Goal: Information Seeking & Learning: Understand process/instructions

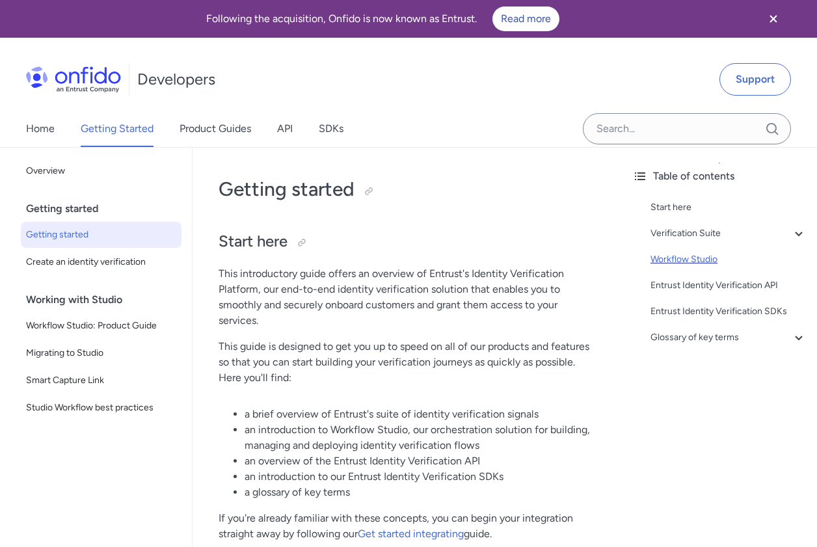
click at [668, 259] on div "Workflow Studio" at bounding box center [728, 260] width 156 height 16
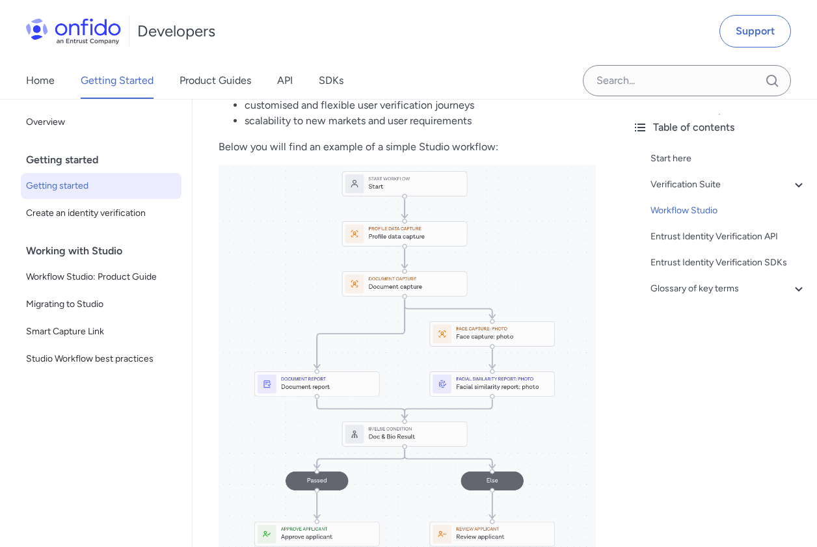
click at [525, 61] on p "Managing and deploying identity verification journeys with Workflow Studio offe…" at bounding box center [406, 45] width 377 height 31
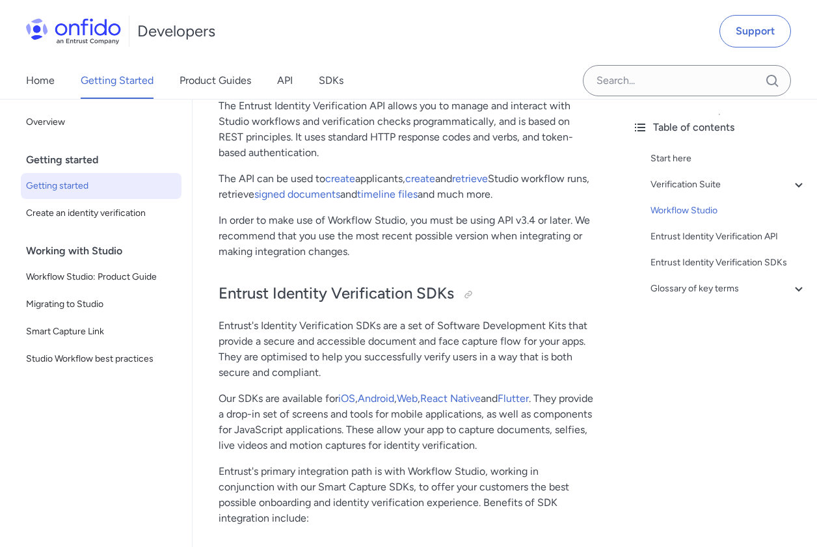
scroll to position [2874, 0]
click at [364, 37] on link "Workflow Studio product guide" at bounding box center [305, 31] width 145 height 12
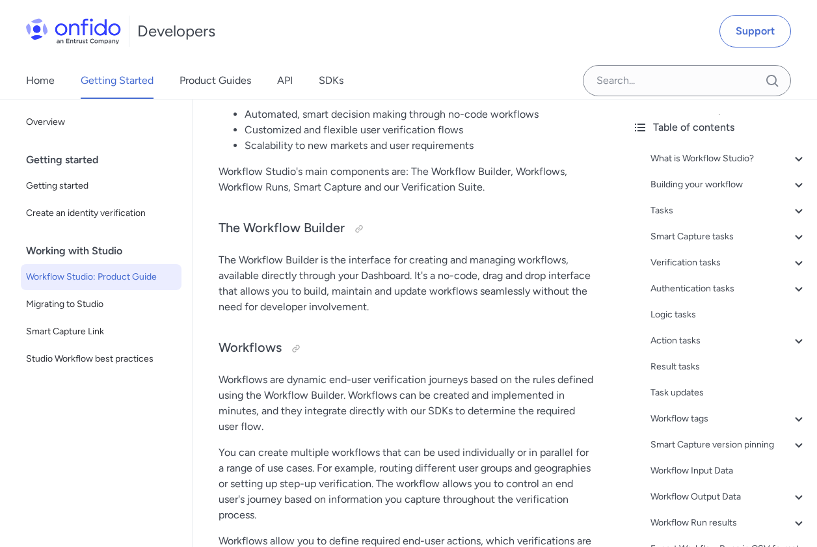
scroll to position [439, 0]
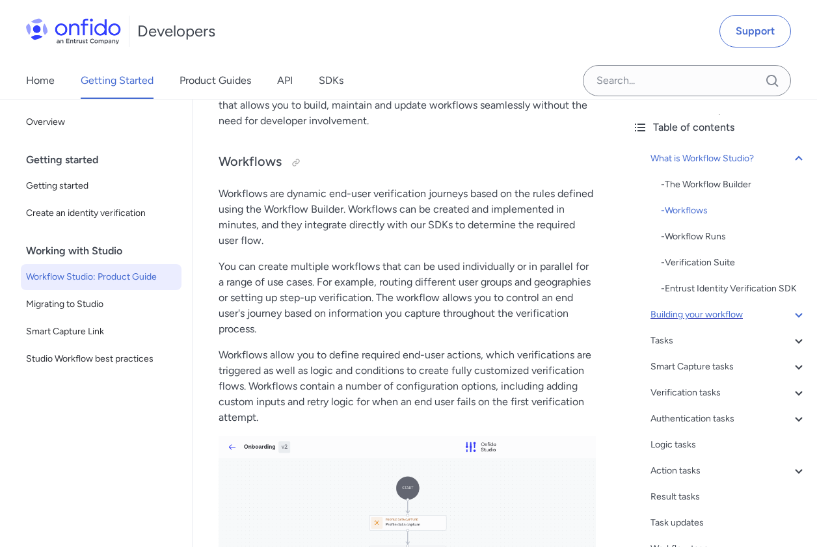
click at [709, 323] on div "Building your workflow" at bounding box center [728, 315] width 156 height 16
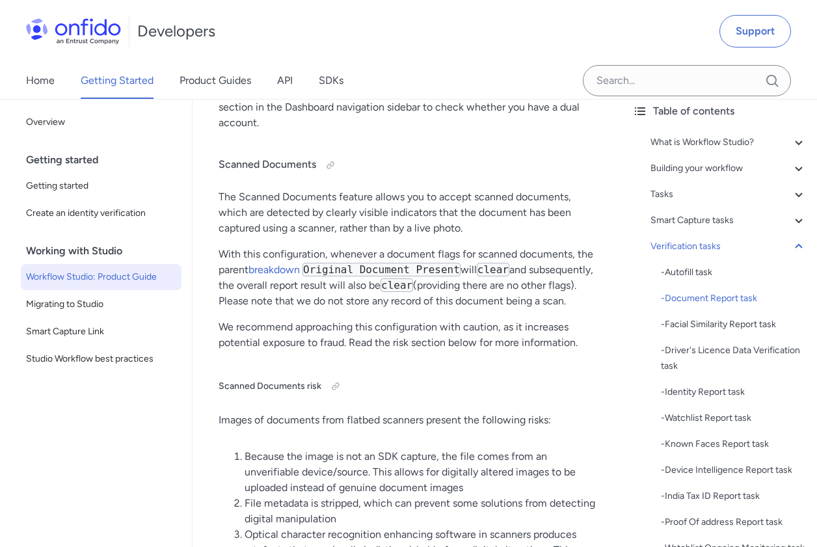
scroll to position [10585, 0]
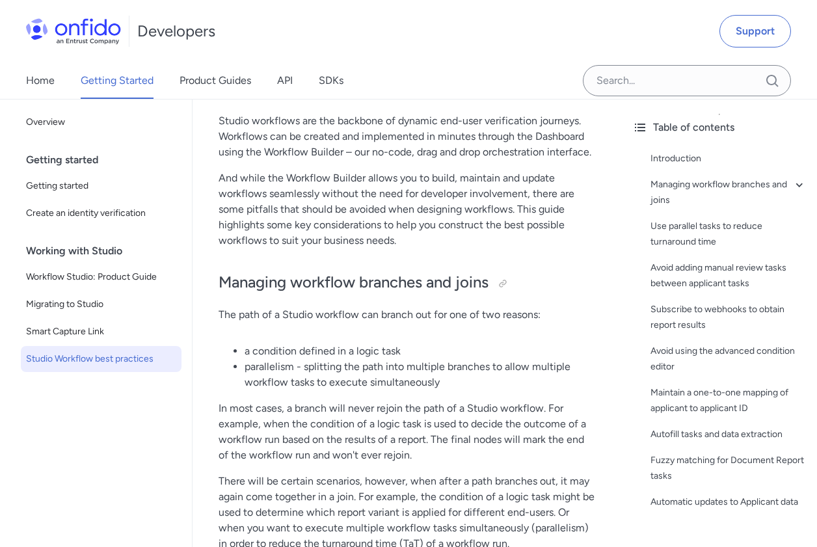
scroll to position [442, 0]
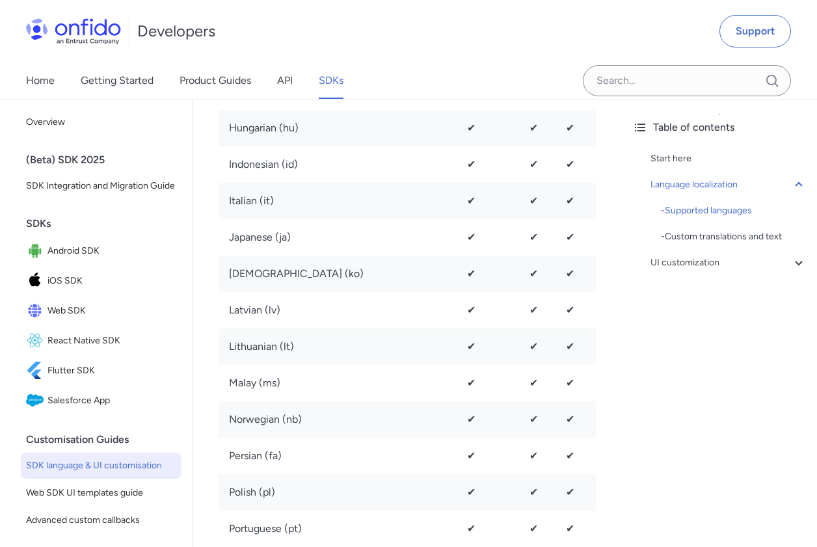
scroll to position [2027, 0]
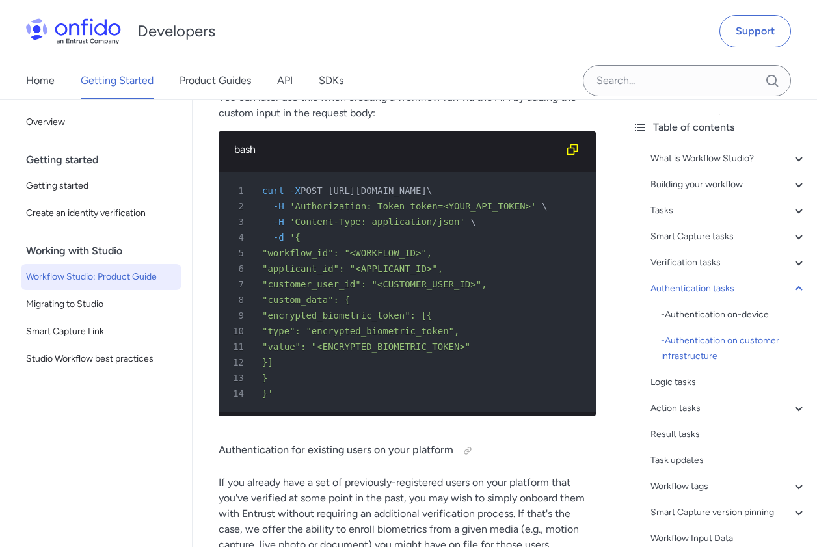
scroll to position [17507, 0]
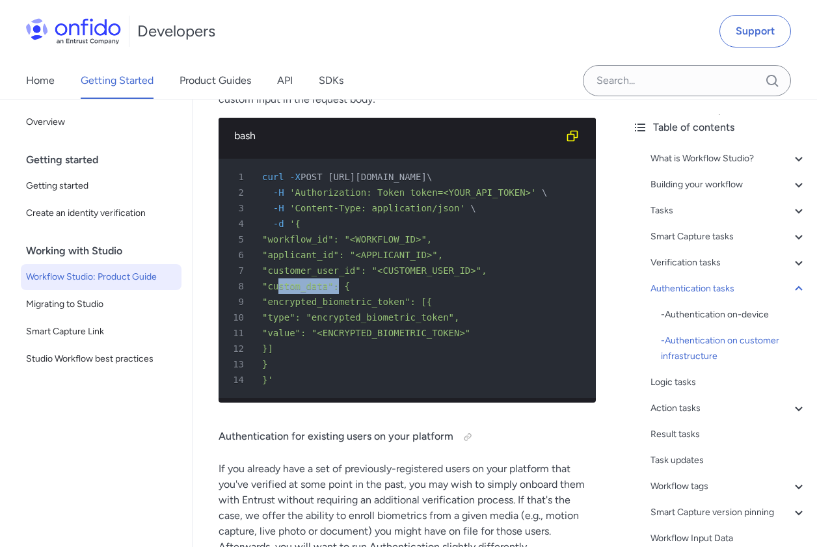
drag, startPoint x: 280, startPoint y: 300, endPoint x: 338, endPoint y: 300, distance: 57.9
click at [338, 291] on span ""custom_data": {" at bounding box center [306, 286] width 88 height 10
copy span "custom_data"
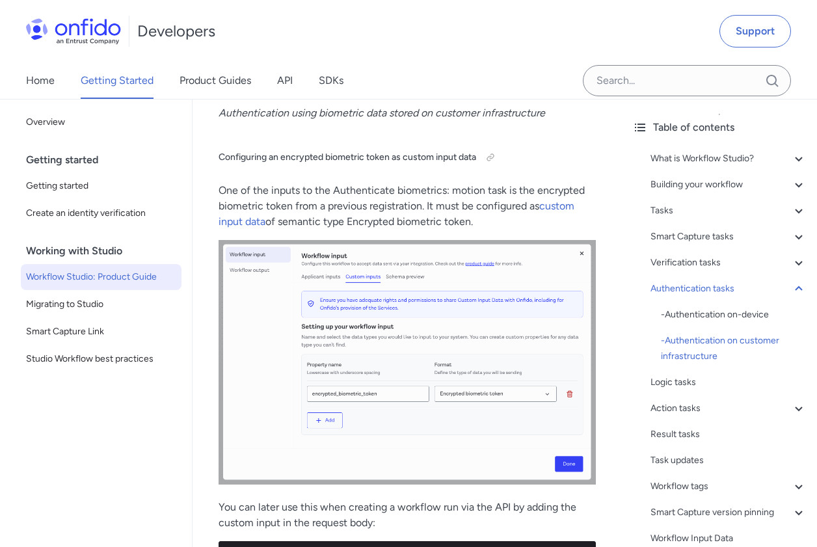
scroll to position [17082, 0]
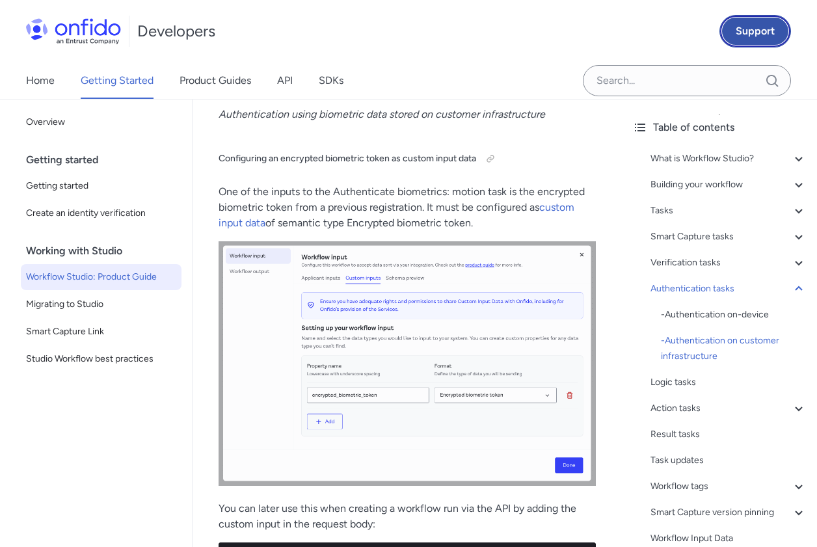
click at [758, 30] on link "Support" at bounding box center [755, 31] width 72 height 33
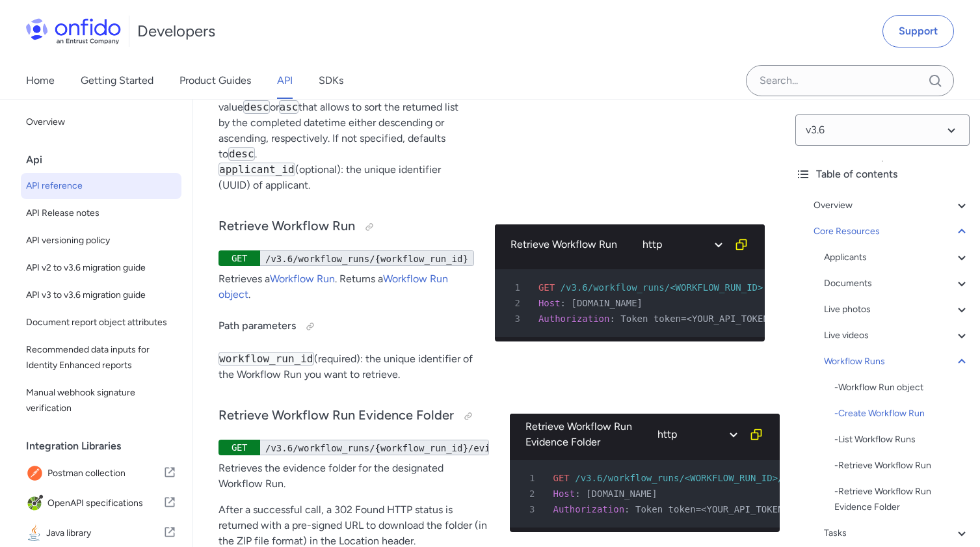
scroll to position [37077, 0]
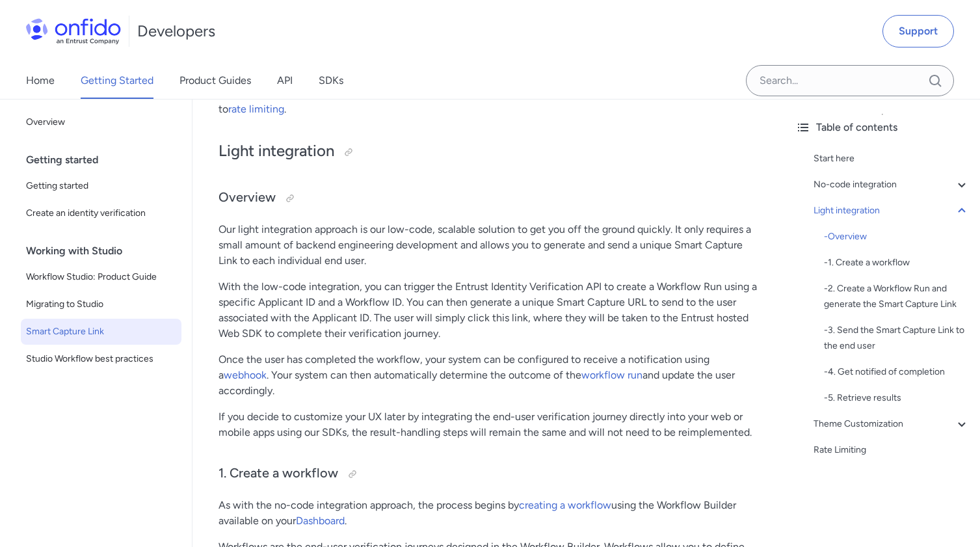
scroll to position [1474, 0]
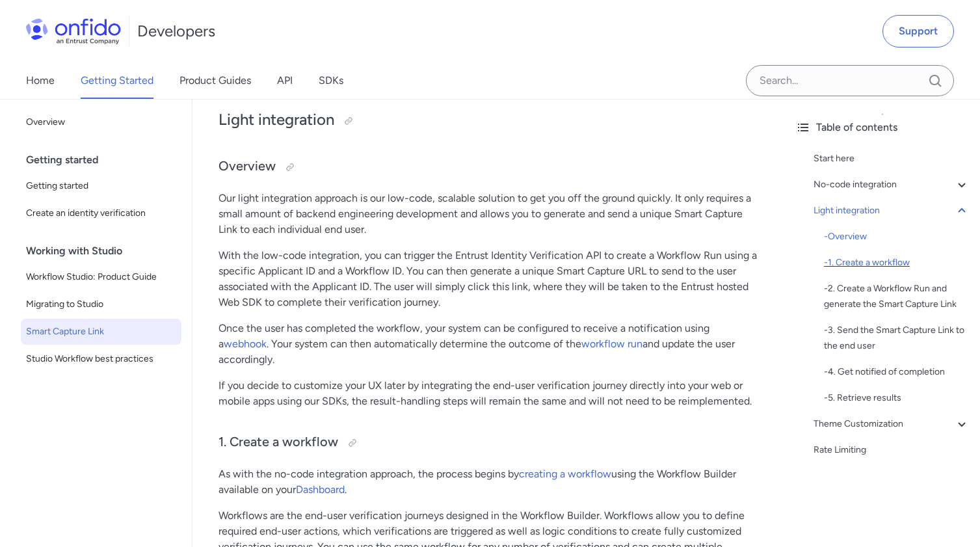
click at [878, 268] on div "- 1. Create a workflow" at bounding box center [897, 263] width 146 height 16
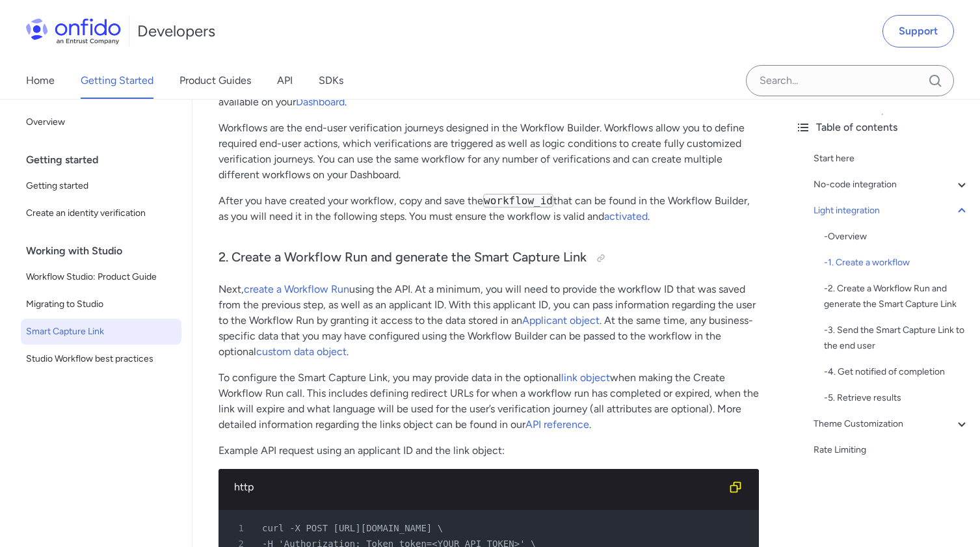
scroll to position [1852, 0]
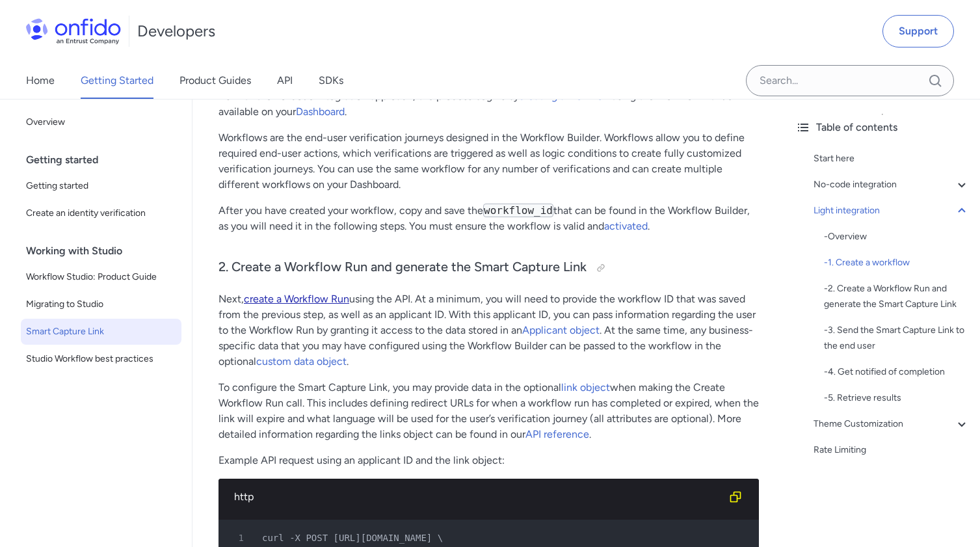
click at [321, 301] on link "create a Workflow Run" at bounding box center [296, 299] width 105 height 12
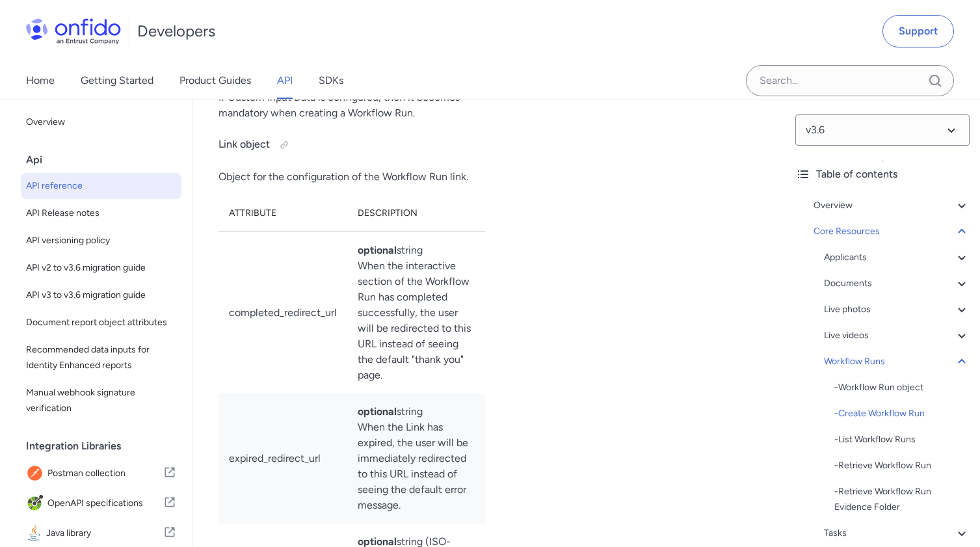
scroll to position [35668, 0]
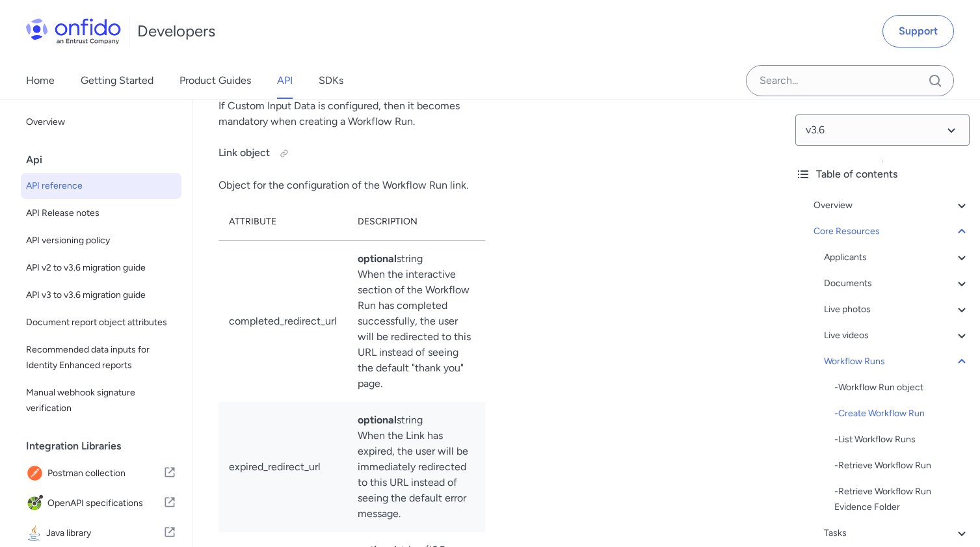
select select "bash"
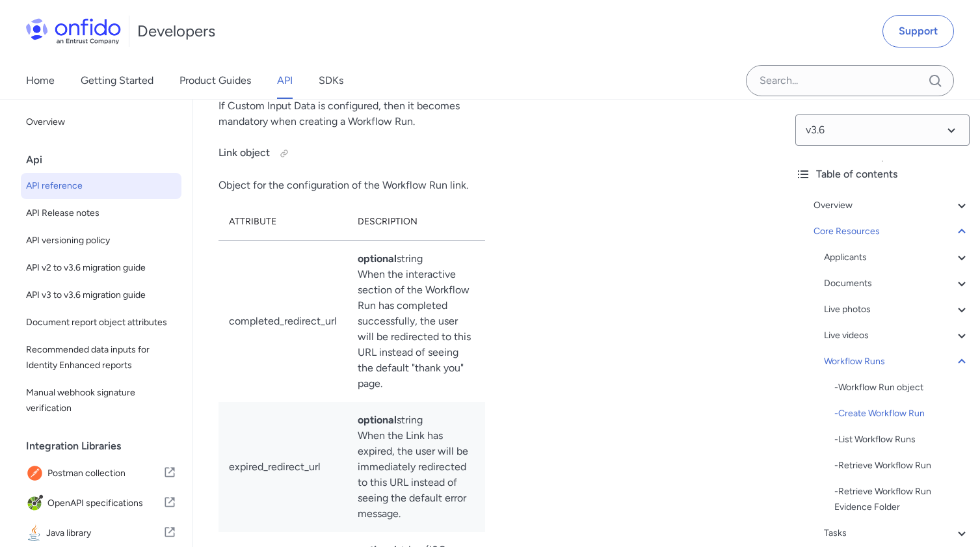
select select "bash"
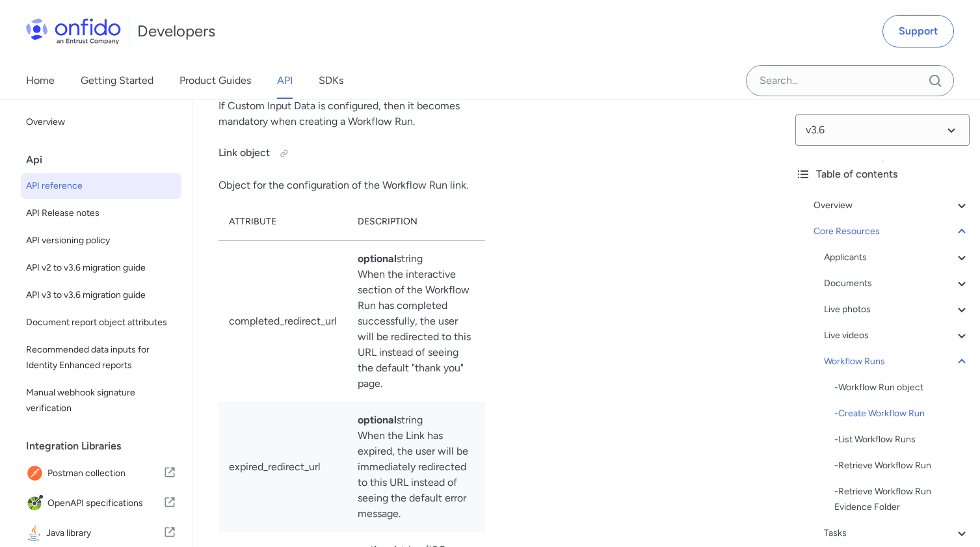
select select "bash"
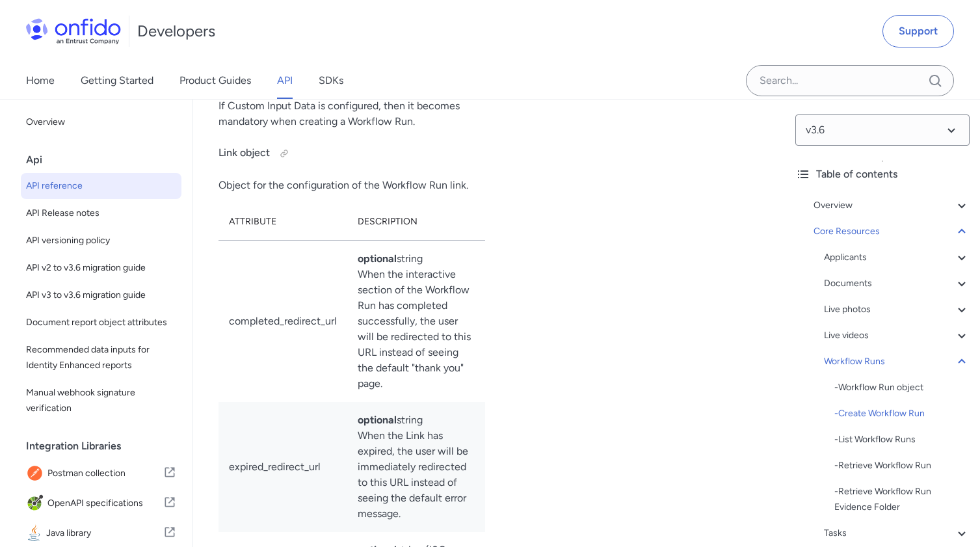
select select "bash"
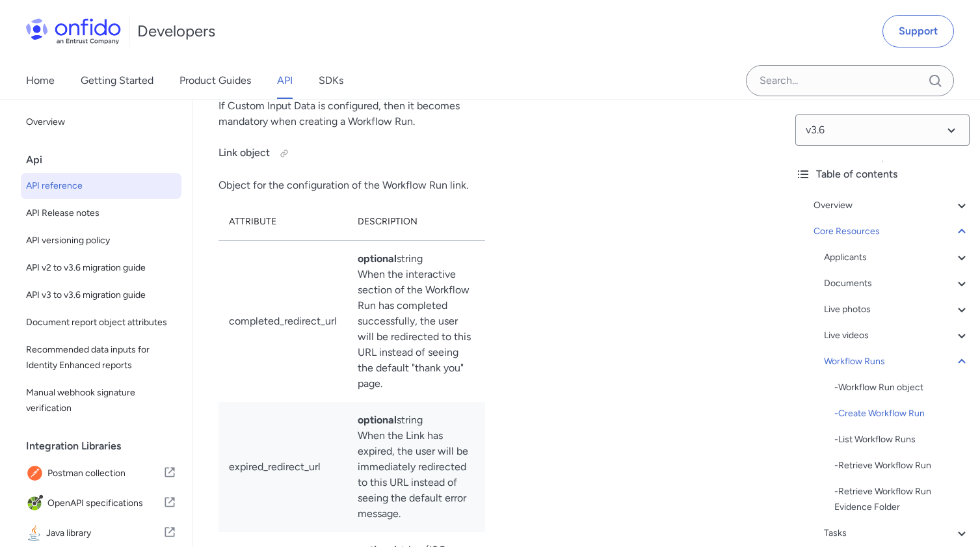
select select "bash"
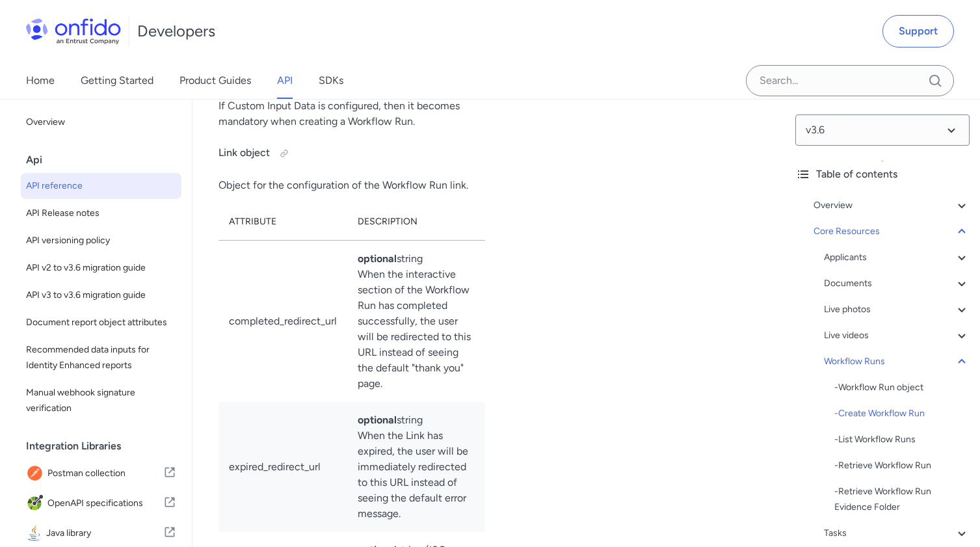
select select "bash"
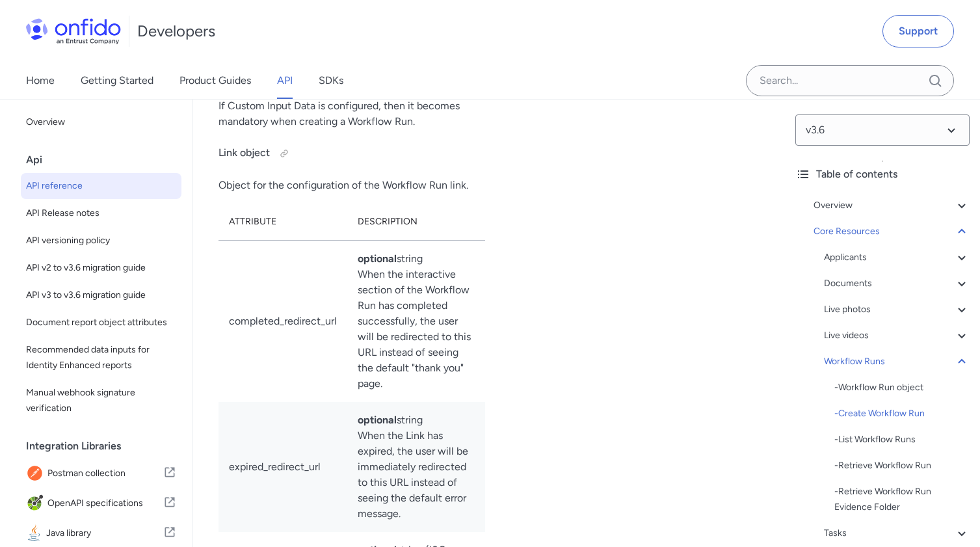
select select "bash"
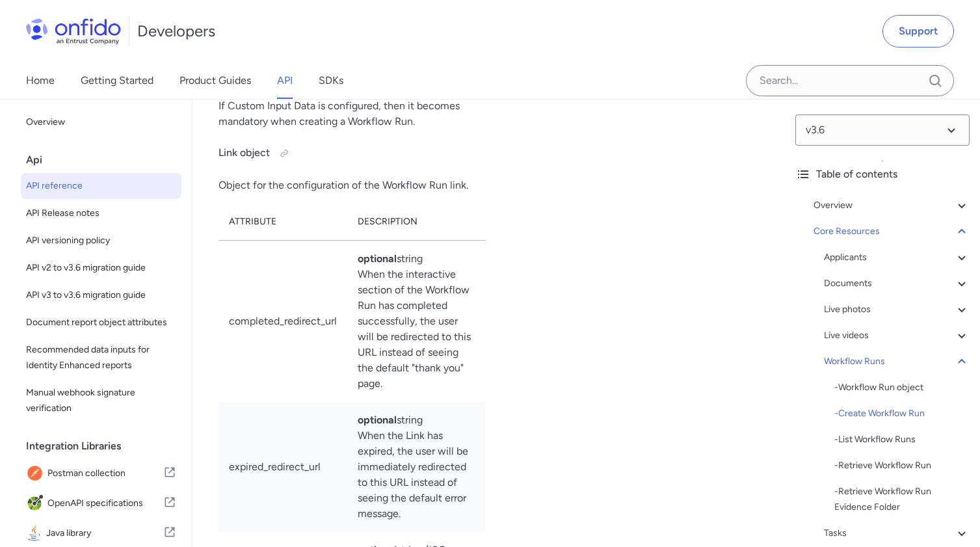
select select "bash"
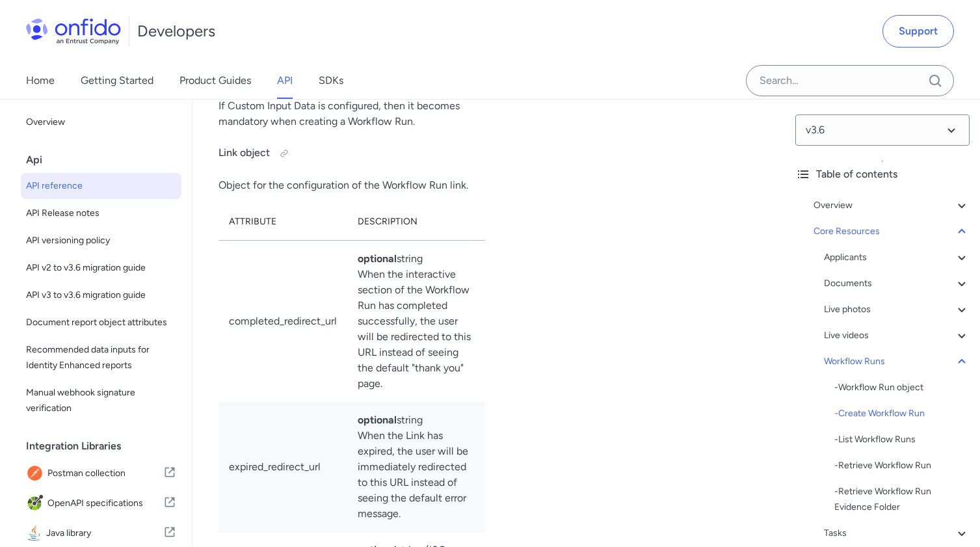
select select "bash"
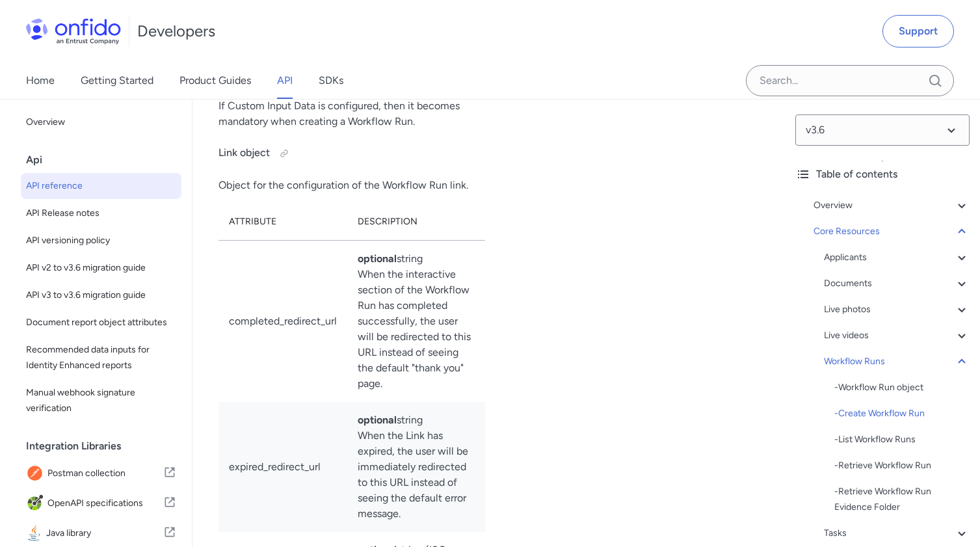
select select "bash"
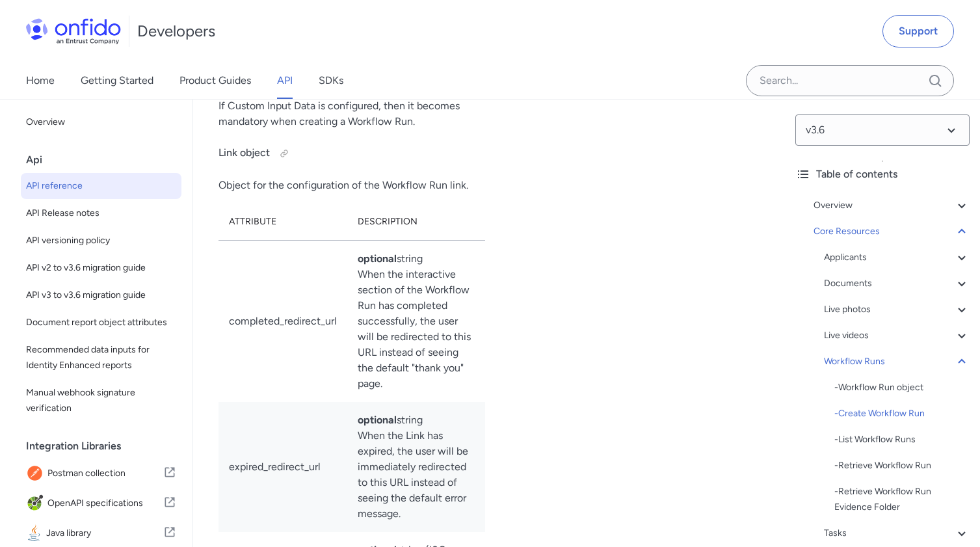
select select "bash"
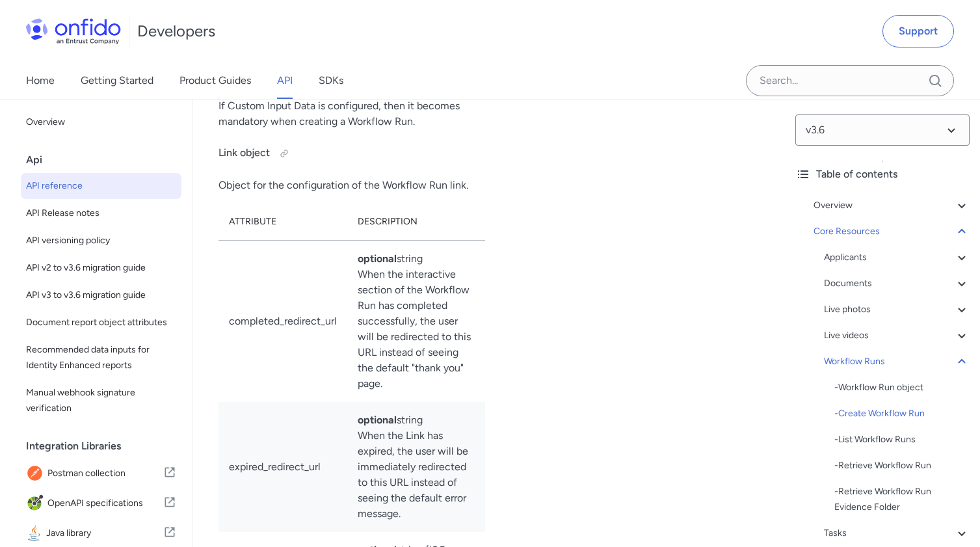
select select "bash"
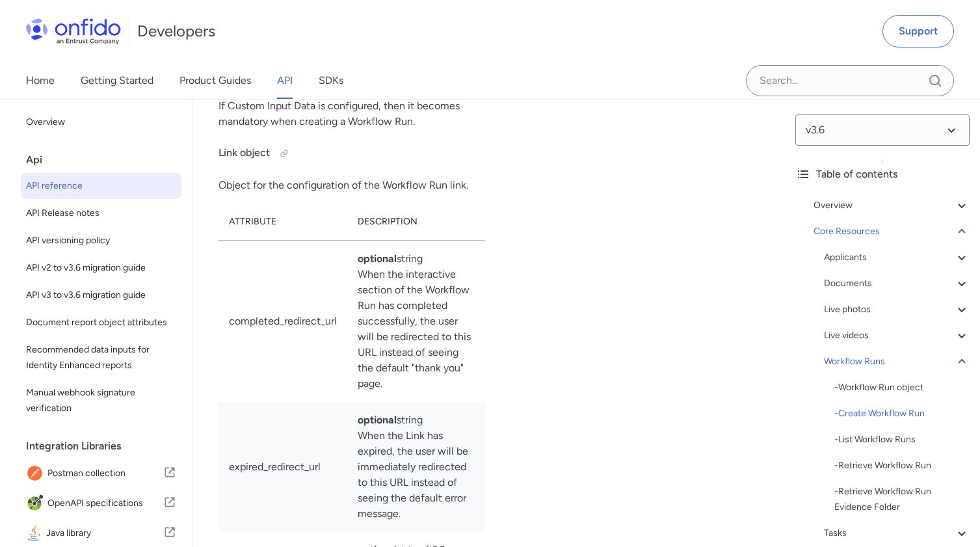
select select "bash"
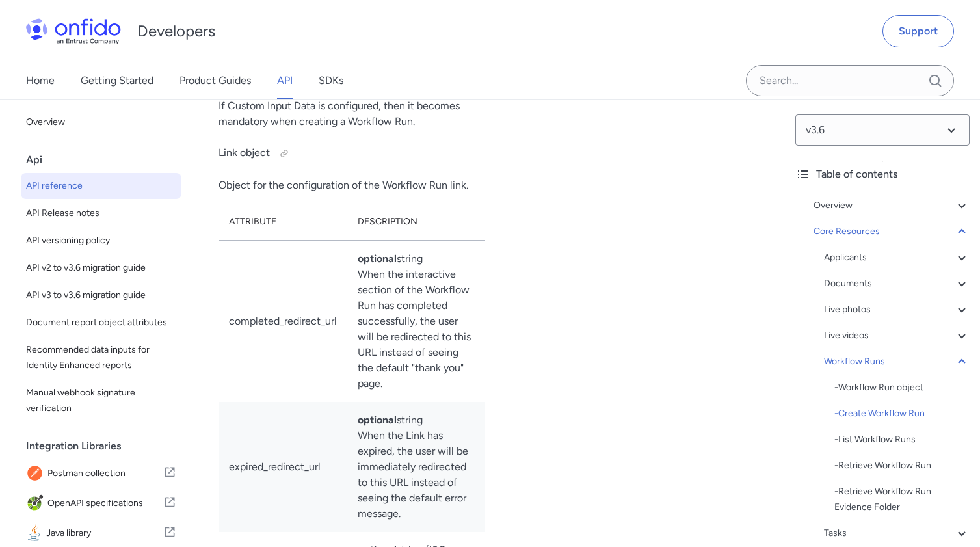
select select "bash"
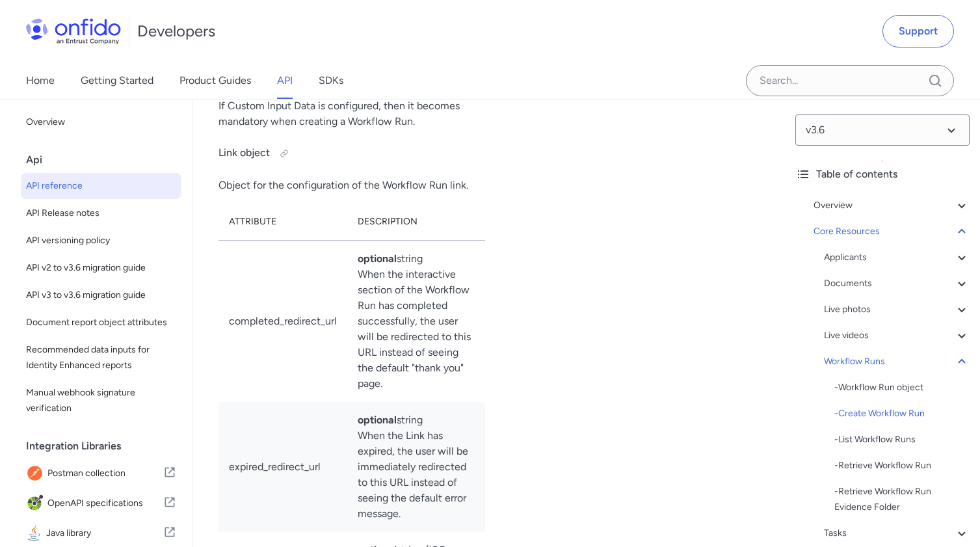
select select "bash"
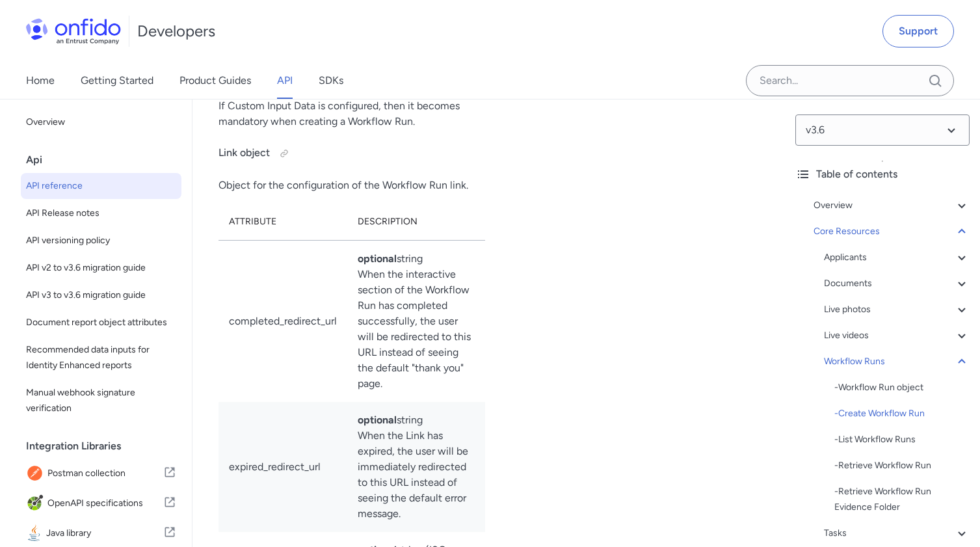
select select "bash"
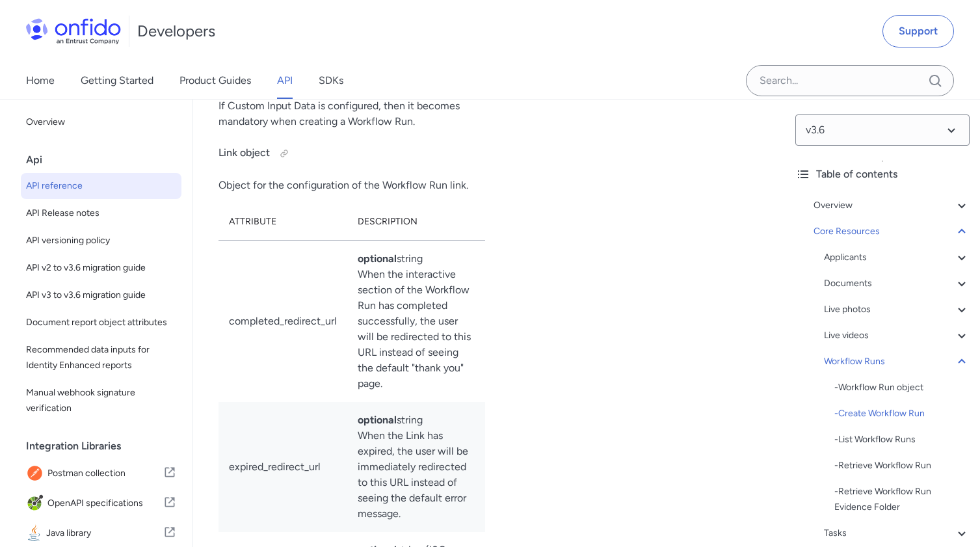
select select "bash"
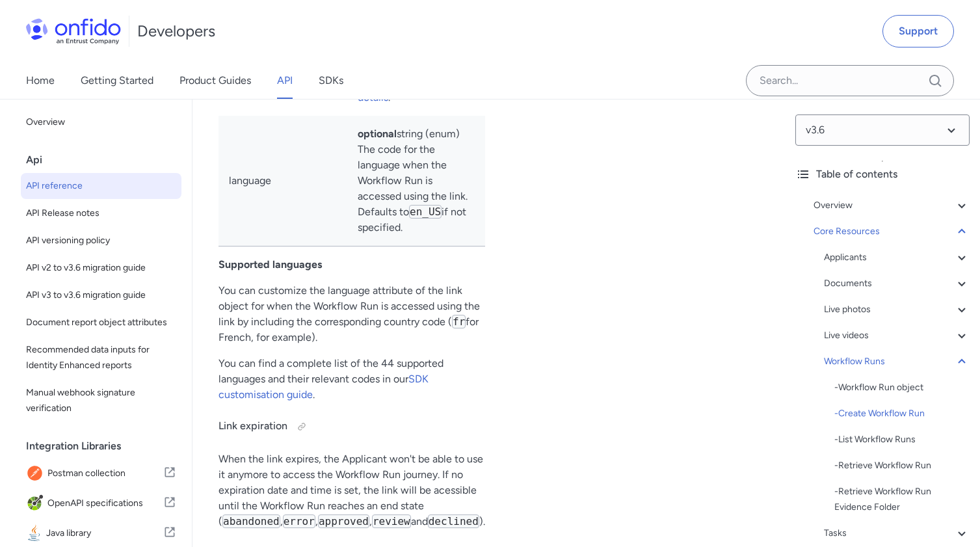
scroll to position [35137, 0]
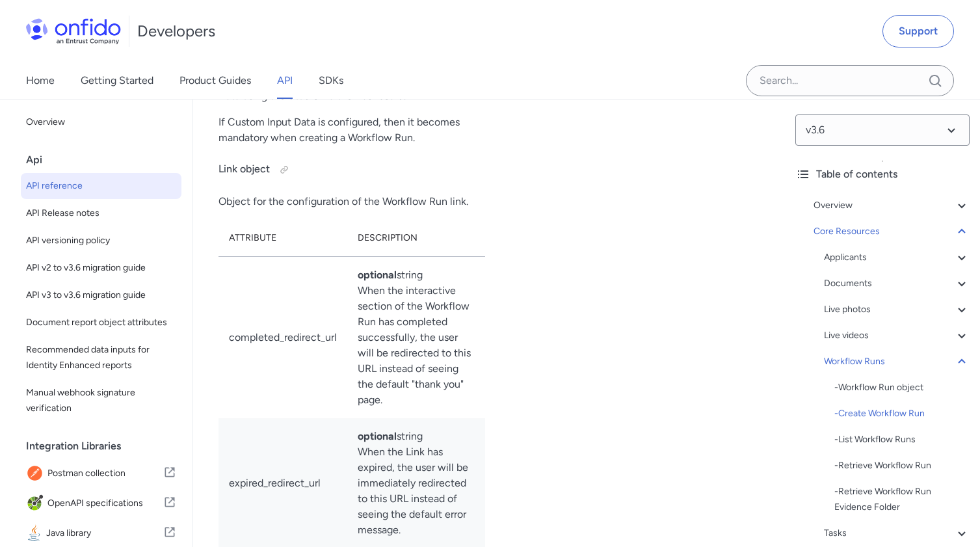
drag, startPoint x: 596, startPoint y: 351, endPoint x: 544, endPoint y: 255, distance: 108.8
copy pre "curl -X POST [URL][DOMAIN_NAME] \ 2 -H 'Authorization: Token token=<YOUR_API_TO…"
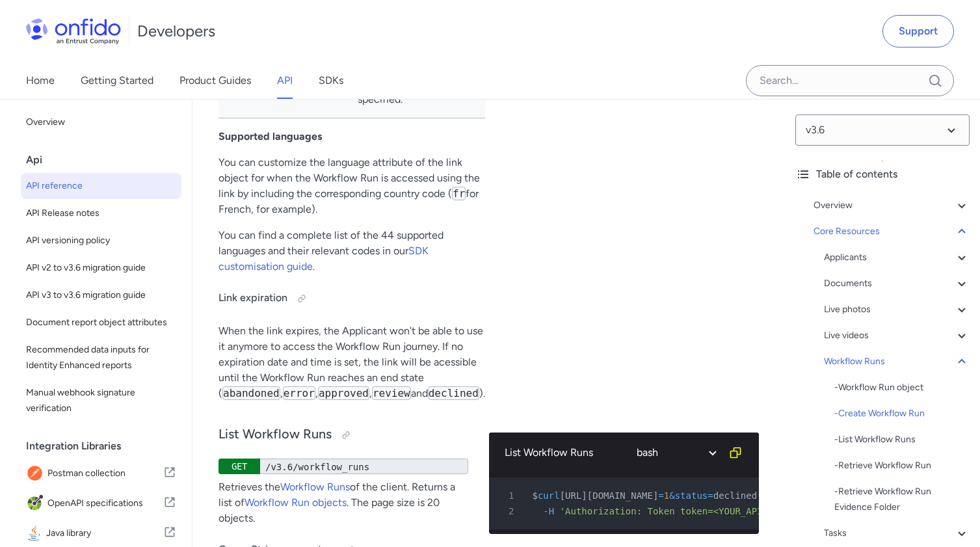
scroll to position [35794, 0]
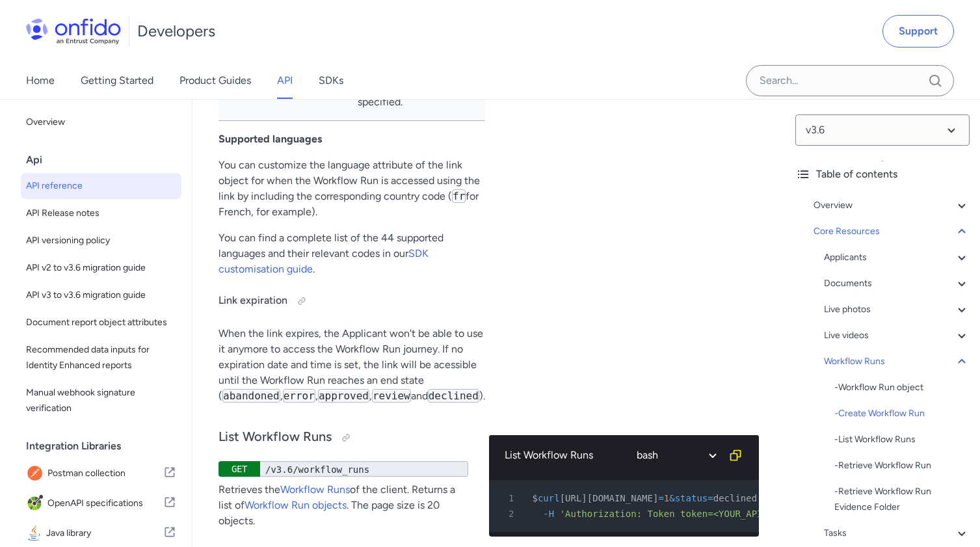
drag, startPoint x: 226, startPoint y: 284, endPoint x: 434, endPoint y: 325, distance: 212.7
drag, startPoint x: 439, startPoint y: 320, endPoint x: 229, endPoint y: 283, distance: 213.3
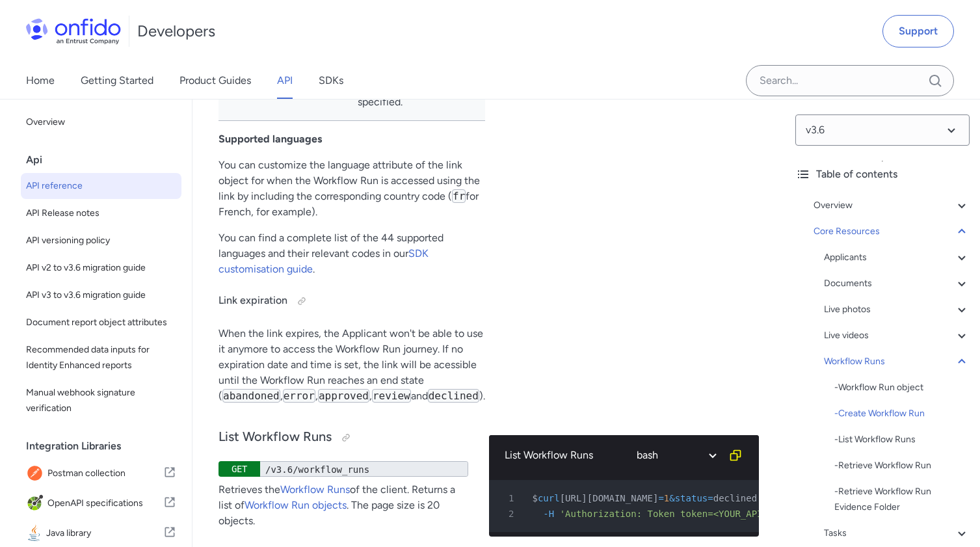
drag, startPoint x: 230, startPoint y: 281, endPoint x: 434, endPoint y: 311, distance: 206.4
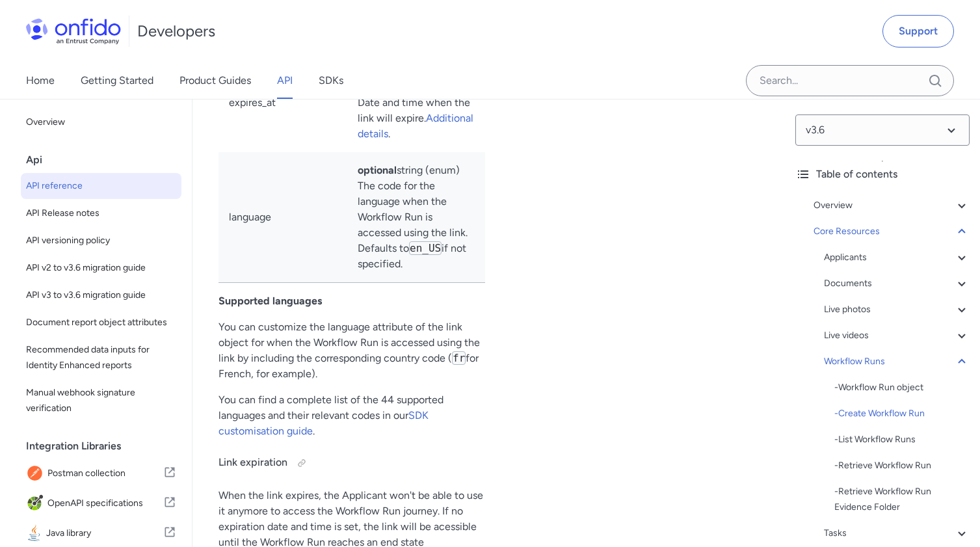
scroll to position [35556, 0]
